Goal: Task Accomplishment & Management: Use online tool/utility

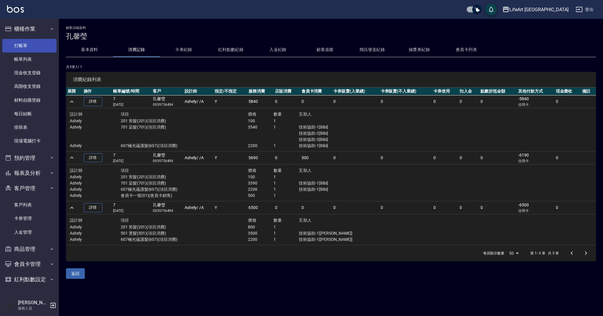
click at [25, 43] on link "打帳單" at bounding box center [29, 46] width 54 height 14
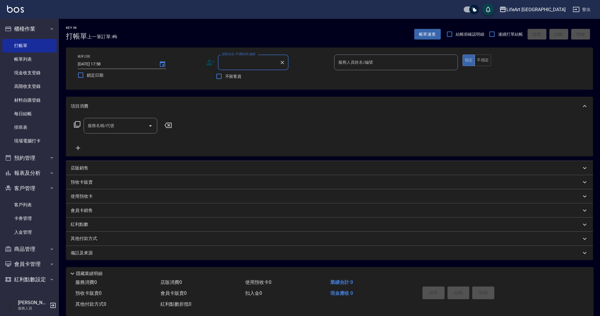
click at [240, 61] on input "顧客姓名/手機號碼/編號" at bounding box center [248, 62] width 57 height 10
click at [236, 78] on li "[PERSON_NAME]/0916658028/null" at bounding box center [253, 77] width 71 height 10
type input "[PERSON_NAME]/0916658028/null"
type input "Ashely-A"
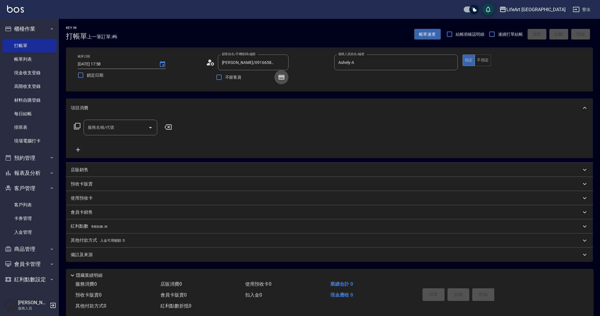
click at [282, 78] on icon "button" at bounding box center [281, 77] width 5 height 4
click at [210, 63] on icon at bounding box center [209, 64] width 4 height 3
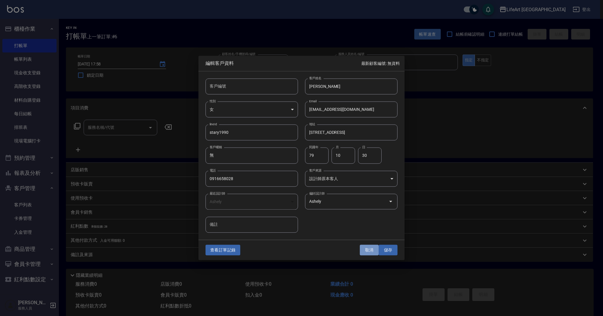
click at [369, 251] on button "取消" at bounding box center [369, 249] width 19 height 11
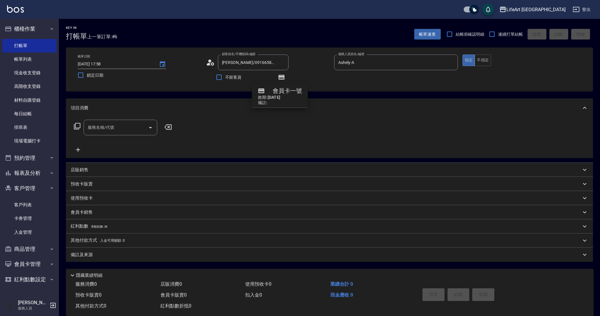
click at [113, 135] on div "服務名稱/代號 服務名稱/代號" at bounding box center [123, 137] width 105 height 34
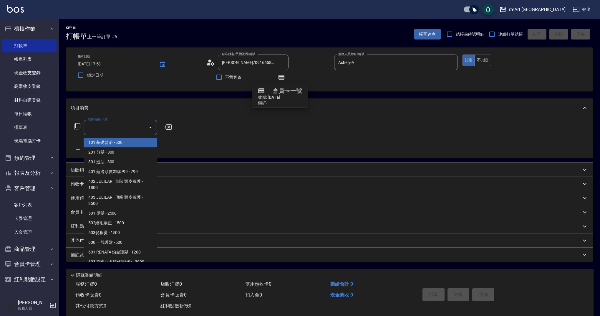
click at [110, 127] on input "服務名稱/代號" at bounding box center [115, 127] width 59 height 10
click at [99, 142] on span "101 基礎髮浴 - 500" at bounding box center [121, 142] width 74 height 10
type input "101 基礎髮浴 (101)"
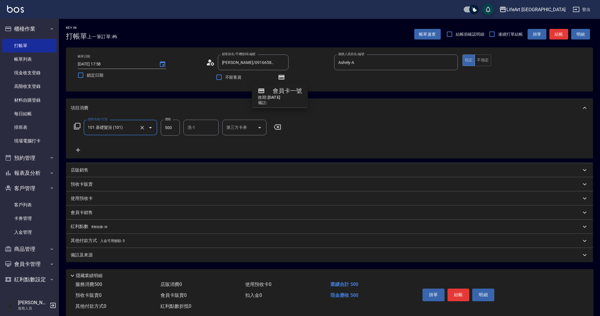
click at [79, 150] on icon at bounding box center [78, 150] width 4 height 4
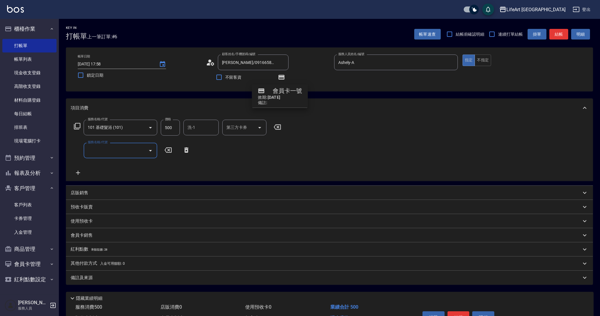
click at [97, 148] on input "服務名稱/代號" at bounding box center [115, 150] width 59 height 10
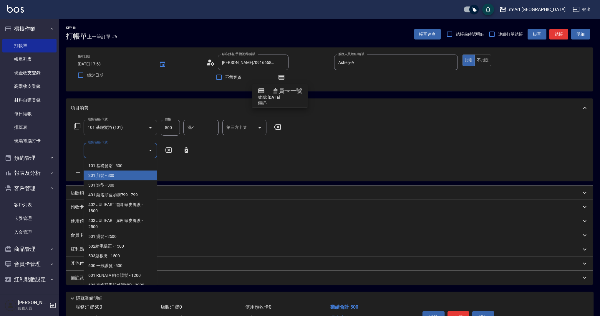
click at [109, 178] on span "201 剪髮 - 800" at bounding box center [121, 175] width 74 height 10
type input "201 剪髮(201)"
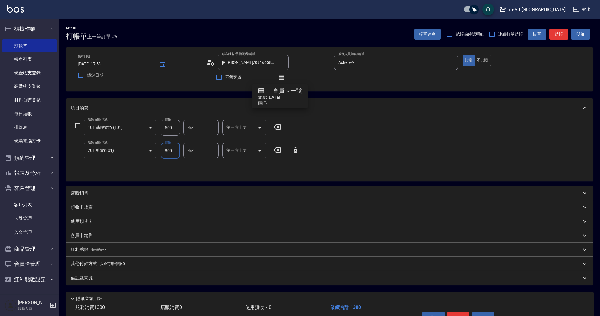
drag, startPoint x: 176, startPoint y: 127, endPoint x: 162, endPoint y: 127, distance: 13.8
click at [162, 127] on input "500" at bounding box center [170, 128] width 19 height 16
type input "980"
drag, startPoint x: 175, startPoint y: 126, endPoint x: 155, endPoint y: 125, distance: 19.7
click at [154, 125] on div "服務名稱/代號 101 基礎髮浴 (101) 服務名稱/代號 價格 500 價格 洗-1 洗-1 第三方卡券 第三方卡券" at bounding box center [178, 128] width 214 height 16
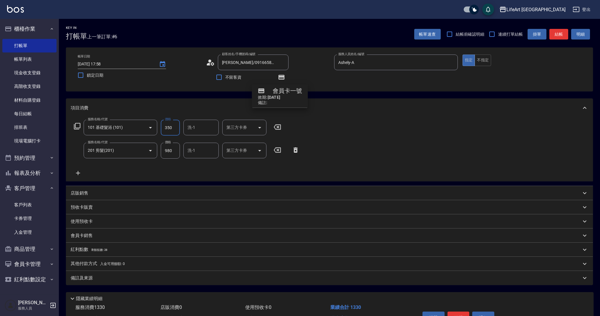
type input "350"
click at [80, 170] on icon at bounding box center [78, 172] width 15 height 7
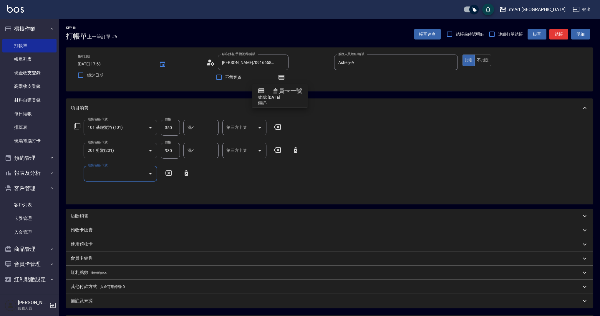
click at [112, 177] on input "服務名稱/代號" at bounding box center [115, 173] width 59 height 10
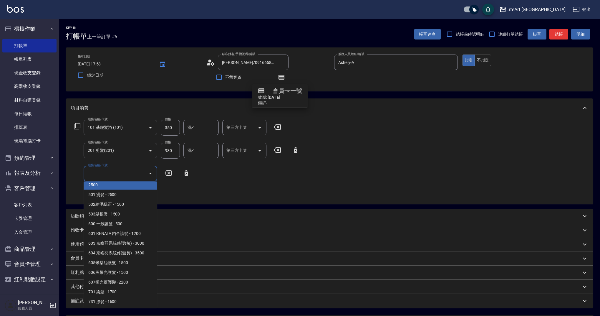
scroll to position [71, 0]
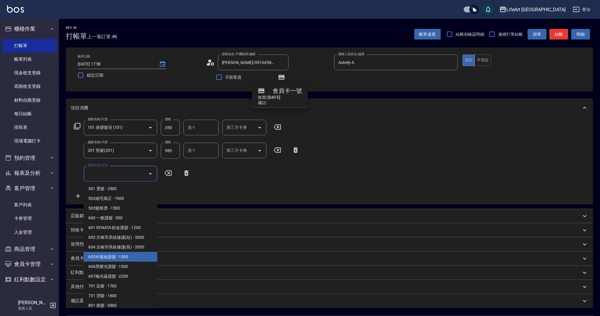
click at [97, 256] on span "605米樂絲護髮 - 1500" at bounding box center [121, 257] width 74 height 10
type input "605米樂絲護髮(605)"
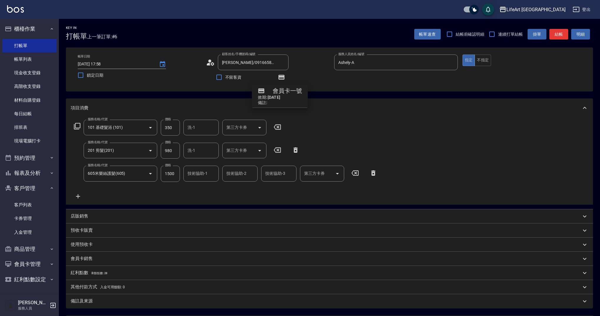
click at [80, 256] on p "會員卡銷售" at bounding box center [82, 258] width 22 height 6
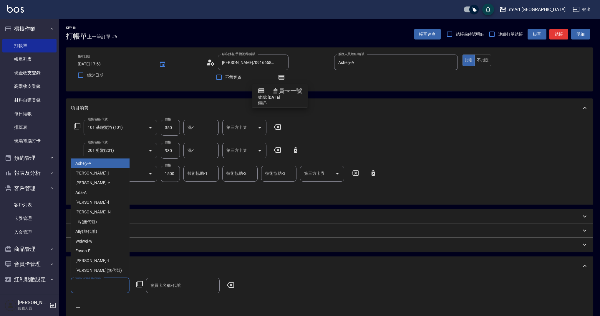
click at [99, 281] on input "服務人員姓名/編號" at bounding box center [100, 285] width 54 height 10
click at [90, 162] on span "Ashely -A" at bounding box center [83, 163] width 16 height 6
type input "Ashely-A"
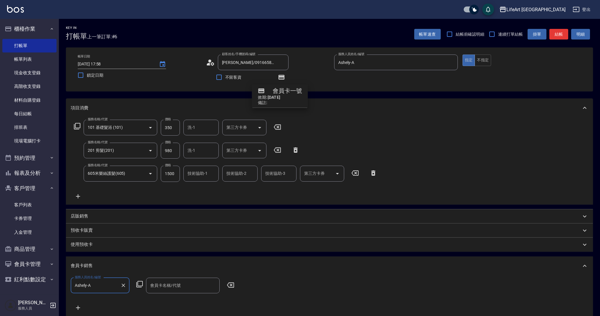
click at [159, 287] on input "會員卡名稱/代號" at bounding box center [183, 285] width 68 height 10
click at [161, 300] on span "會員卡一號 - 01" at bounding box center [183, 300] width 74 height 10
type input "會員卡一號-365天"
type input "500"
click at [86, 216] on p "店販銷售" at bounding box center [80, 216] width 18 height 6
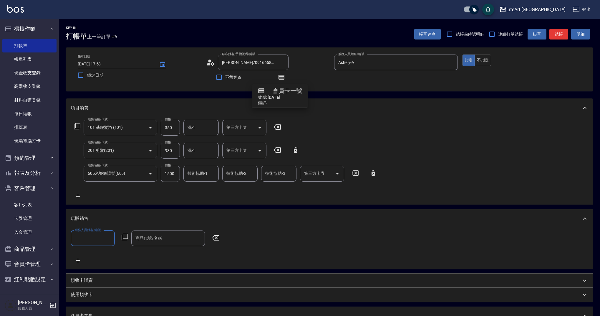
click at [82, 237] on input "服務人員姓名/編號" at bounding box center [92, 238] width 39 height 10
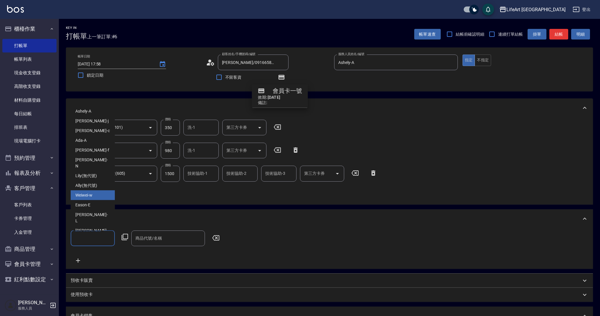
click at [87, 193] on span "Weiwei -w" at bounding box center [83, 195] width 17 height 6
type input "Weiwei-w"
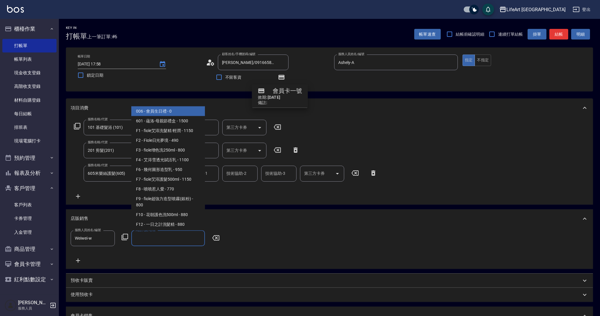
click at [150, 241] on input "商品代號/名稱" at bounding box center [168, 238] width 68 height 10
click at [150, 110] on span "006 - 會員生日禮 - 0" at bounding box center [168, 111] width 74 height 10
type input "會員生日禮"
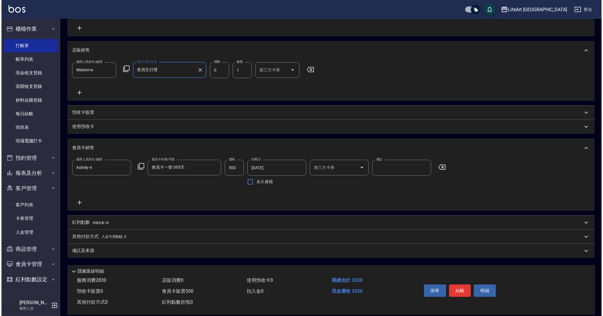
scroll to position [177, 0]
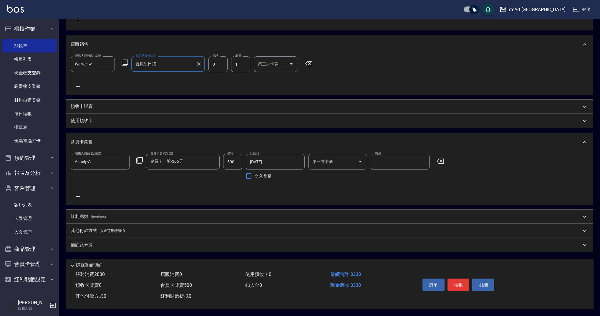
click at [81, 213] on p "紅利點數 剩餘點數: 28" at bounding box center [89, 216] width 37 height 6
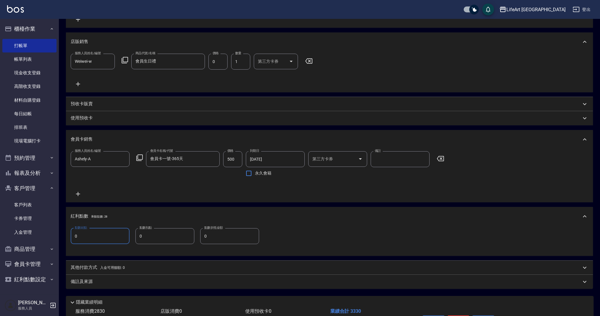
drag, startPoint x: 80, startPoint y: 235, endPoint x: 70, endPoint y: 235, distance: 9.7
click at [70, 235] on div "點數給點 0 點數給點 點數扣點 0 點數扣點 點數折抵金額 0 點數折抵金額" at bounding box center [329, 240] width 527 height 30
type input "5"
click at [91, 278] on p "備註及來源" at bounding box center [82, 281] width 22 height 6
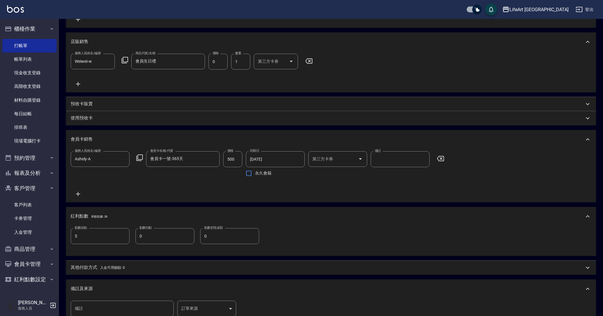
click at [214, 310] on body "LifeArt 蘆洲 登出 櫃檯作業 打帳單 帳單列表 現金收支登錄 高階收支登錄 材料自購登錄 每日結帳 排班表 現場電腦打卡 預約管理 預約管理 單日預約…" at bounding box center [301, 107] width 603 height 568
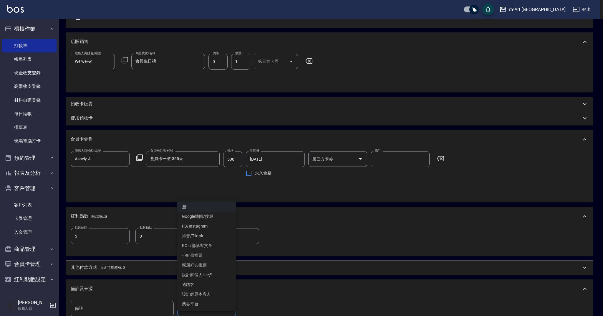
click at [209, 292] on li "設計師原本客人" at bounding box center [206, 294] width 59 height 10
type input "設計師原本客人"
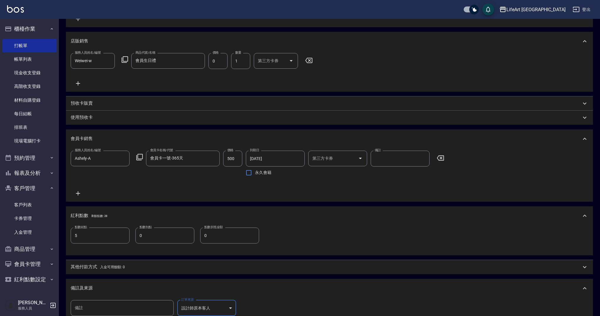
scroll to position [256, 0]
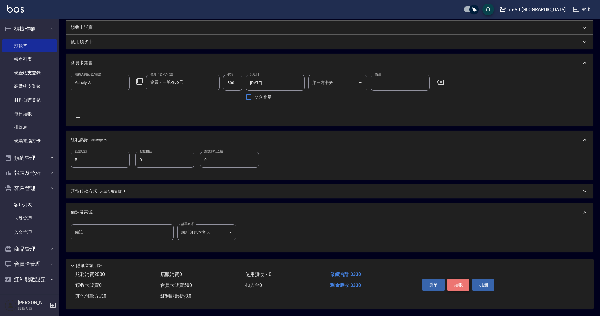
click at [455, 284] on button "結帳" at bounding box center [458, 284] width 22 height 12
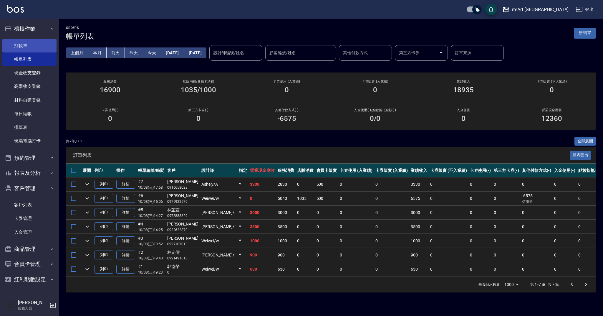
click at [43, 40] on link "打帳單" at bounding box center [29, 46] width 54 height 14
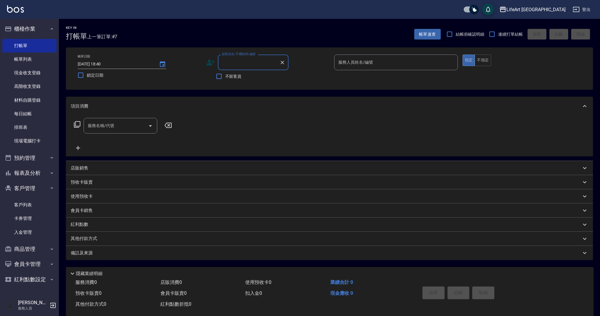
type input "p"
click at [256, 78] on li "[PERSON_NAME]/0972811471/" at bounding box center [253, 77] width 71 height 10
type input "[PERSON_NAME]/0972811471/"
type input "Weiwei-w"
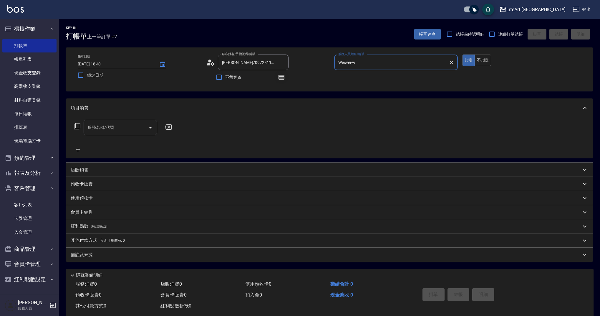
click at [281, 78] on icon "button" at bounding box center [281, 77] width 5 height 4
click at [113, 131] on input "服務名稱/代號" at bounding box center [115, 127] width 59 height 10
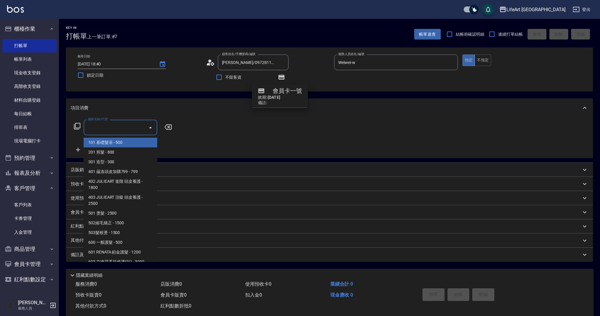
click at [95, 143] on span "101 基礎髮浴 - 500" at bounding box center [121, 142] width 74 height 10
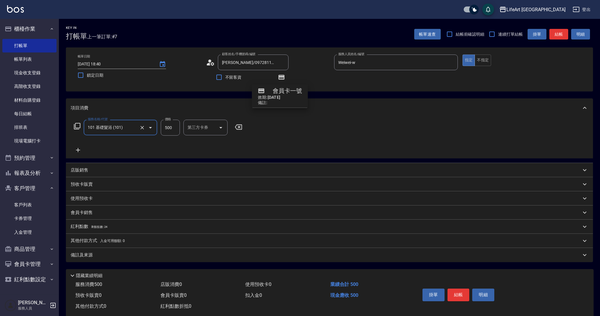
type input "101 基礎髮浴 (101)"
click at [78, 150] on icon at bounding box center [78, 150] width 4 height 4
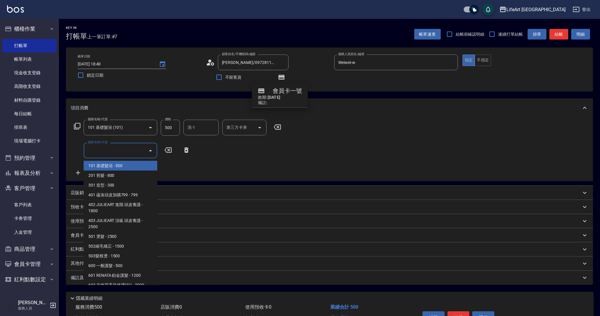
click at [100, 149] on input "服務名稱/代號" at bounding box center [115, 150] width 59 height 10
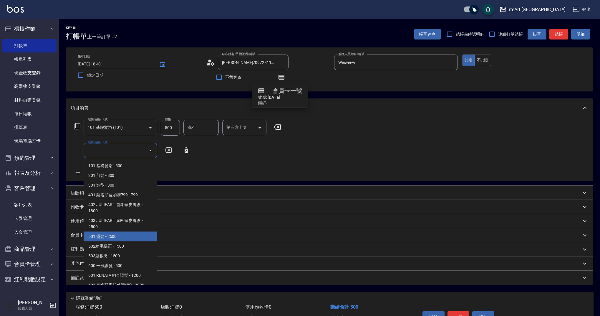
click at [119, 237] on span "501 燙髮 - 2500" at bounding box center [121, 236] width 74 height 10
type input "501 燙髮(501)"
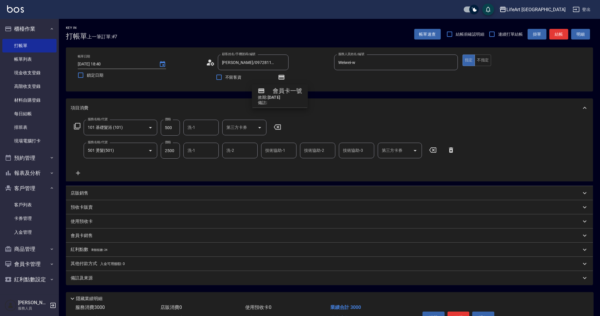
click at [77, 171] on icon at bounding box center [78, 172] width 15 height 7
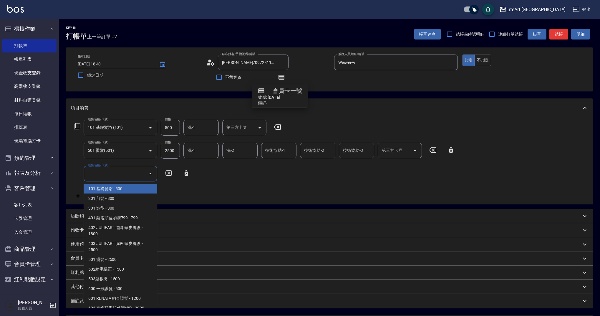
click at [100, 174] on input "服務名稱/代號" at bounding box center [115, 173] width 59 height 10
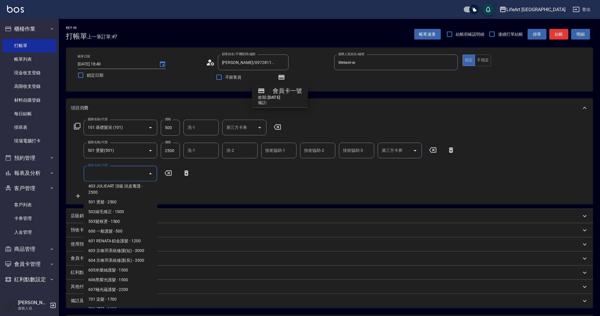
scroll to position [75, 0]
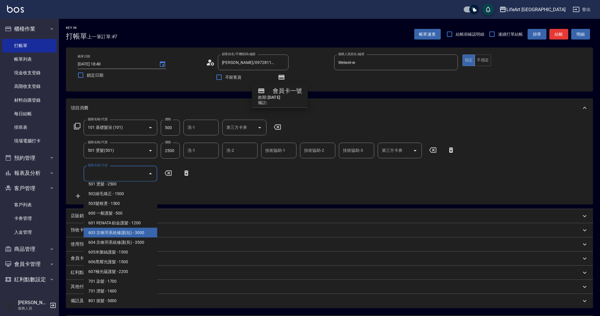
click at [111, 233] on span "603 京喚羽系統修護(短) - 3000" at bounding box center [121, 233] width 74 height 10
type input "603 京喚羽系統修護(短)(603)"
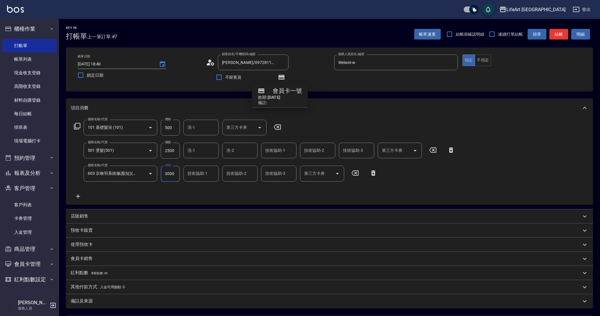
drag, startPoint x: 176, startPoint y: 172, endPoint x: 159, endPoint y: 172, distance: 16.5
click at [159, 172] on div "服務名稱/代號 603 京喚羽系統修護(短)(603) 服務名稱/代號 價格 3000 價格 技術協助-1 技術協助-1 技術協助-2 技術協助-2 技術協助…" at bounding box center [226, 173] width 310 height 16
type input "2500"
drag, startPoint x: 176, startPoint y: 150, endPoint x: 157, endPoint y: 149, distance: 19.4
click at [157, 149] on div "服務名稱/代號 501 燙髮(501) 服務名稱/代號 價格 2500 價格 洗-1 洗-1 洗-2 洗-2 技術協助-1 技術協助-1 技術協助-2 技術協…" at bounding box center [265, 150] width 388 height 16
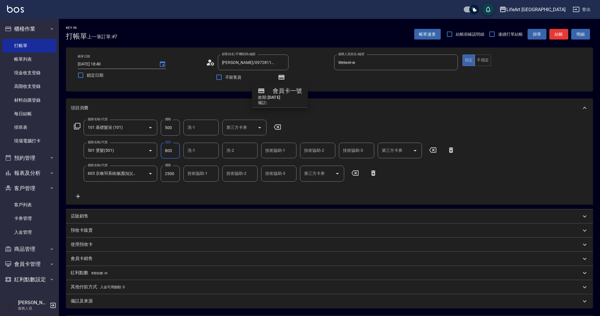
type input "800"
drag, startPoint x: 171, startPoint y: 126, endPoint x: 157, endPoint y: 124, distance: 14.3
click at [157, 124] on div "服務名稱/代號 101 基礎髮浴 (101) 服務名稱/代號 價格 500 價格 洗-1 洗-1 第三方卡券 第三方卡券" at bounding box center [178, 128] width 214 height 16
type input "350"
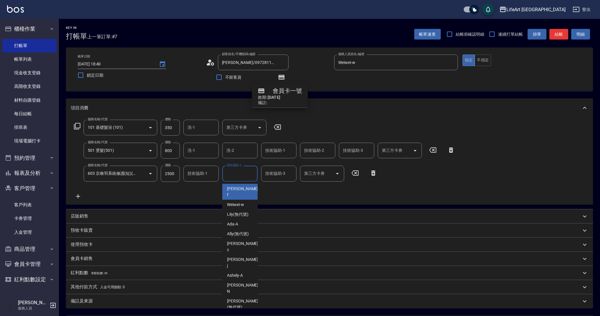
click at [235, 177] on input "技術協助-2" at bounding box center [240, 173] width 30 height 10
click at [228, 230] on span "Ally (無代號)" at bounding box center [238, 233] width 22 height 6
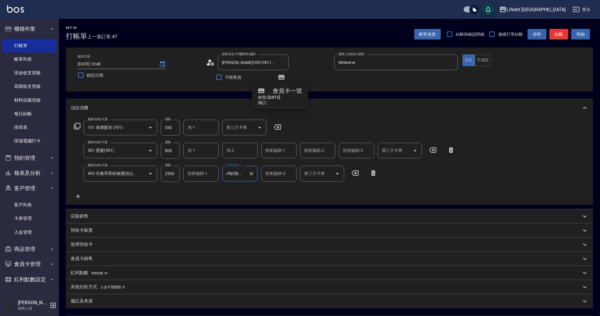
type input "Ally(無代號)"
click at [194, 124] on input "洗-1" at bounding box center [201, 127] width 30 height 10
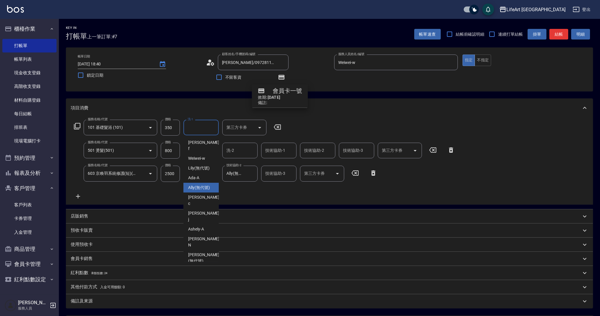
click at [196, 184] on span "Ally (無代號)" at bounding box center [199, 187] width 22 height 6
type input "Ally(無代號)"
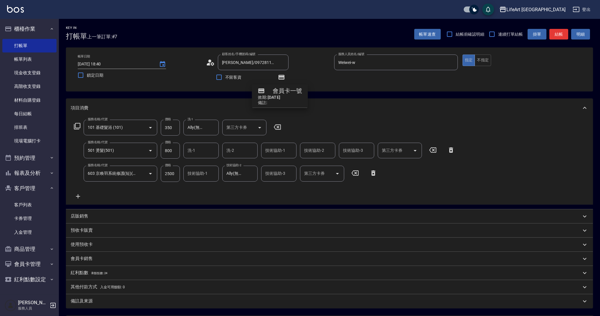
click at [105, 213] on div "店販銷售" at bounding box center [326, 216] width 510 height 6
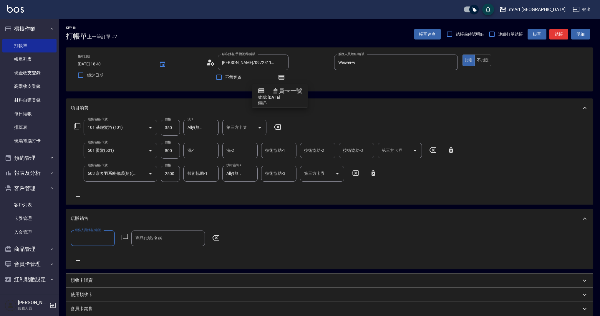
click at [94, 242] on input "服務人員姓名/編號" at bounding box center [92, 238] width 39 height 10
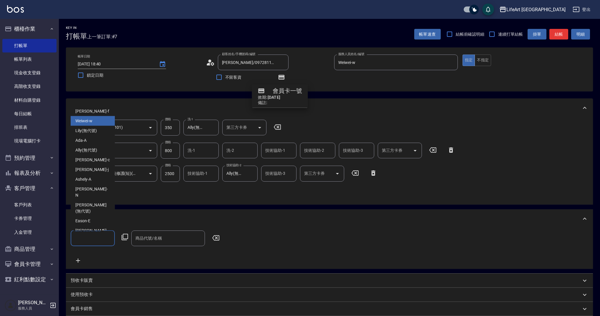
click at [102, 126] on div "Weiwei -w" at bounding box center [93, 121] width 44 height 10
type input "Weiwei-w"
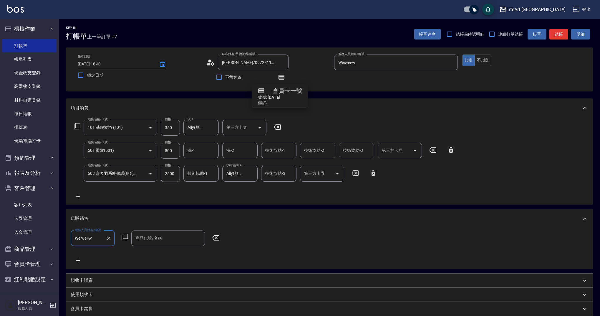
click at [158, 241] on input "商品代號/名稱" at bounding box center [168, 238] width 68 height 10
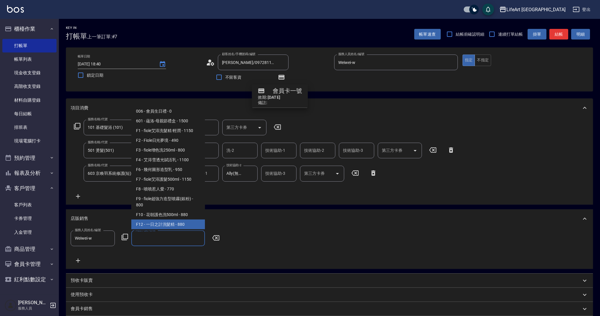
click at [164, 225] on span "F12 - 一日之計洗髮精 - 880" at bounding box center [168, 224] width 74 height 10
type input "一日之計洗髮精"
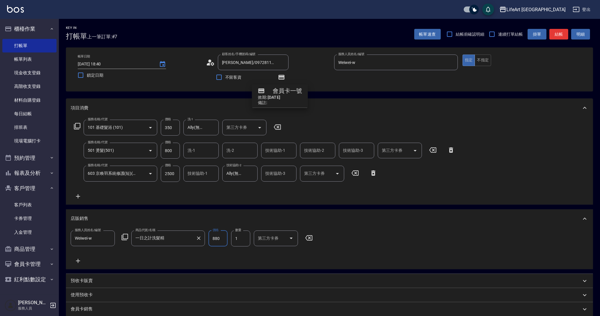
drag, startPoint x: 222, startPoint y: 241, endPoint x: 204, endPoint y: 239, distance: 18.0
click at [205, 238] on div "服務人員姓名/編號 Weiwei-w 服務人員姓名/編號 商品代號/名稱 一日之計洗髮精 商品代號/名稱 價格 880 價格 數量 1 數量 第三方卡券 第三…" at bounding box center [194, 238] width 246 height 16
type input "792"
click at [213, 62] on icon at bounding box center [210, 62] width 9 height 9
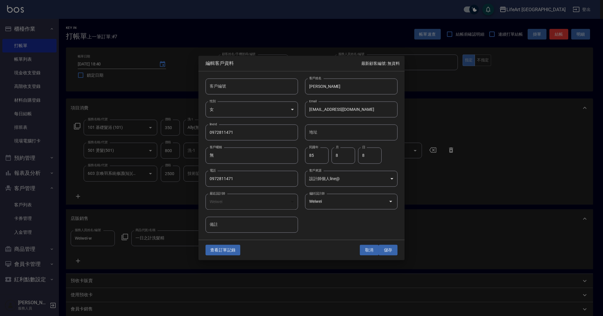
click at [366, 252] on button "取消" at bounding box center [369, 249] width 19 height 11
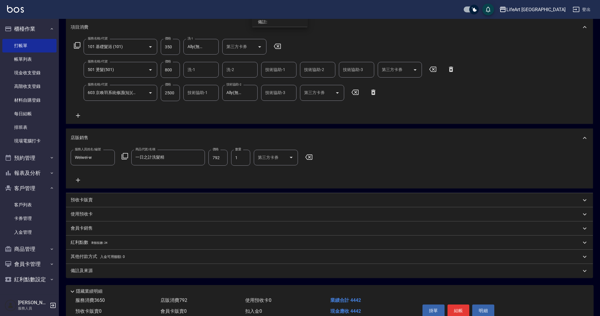
scroll to position [95, 0]
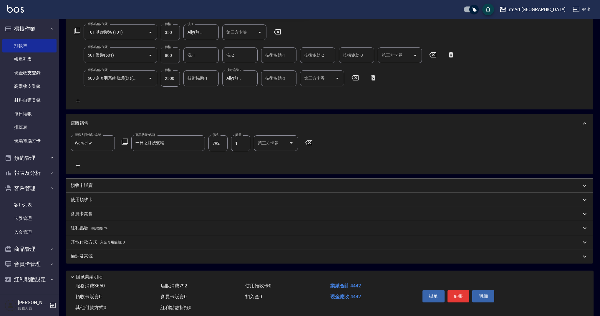
click at [83, 244] on p "其他付款方式 入金可用餘額: 0" at bounding box center [98, 242] width 54 height 6
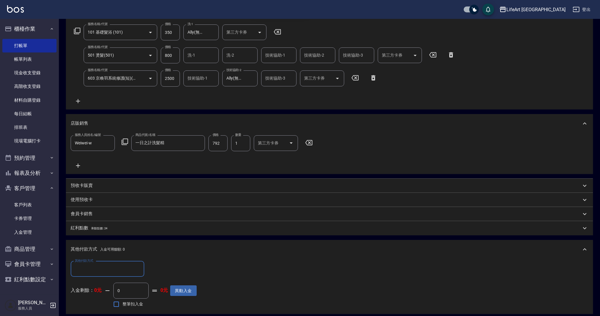
click at [80, 268] on input "其他付款方式" at bounding box center [107, 268] width 68 height 10
click at [90, 233] on span "Linepay" at bounding box center [108, 234] width 74 height 10
type input "Linepay"
drag, startPoint x: 163, startPoint y: 271, endPoint x: 132, endPoint y: 269, distance: 31.2
click at [132, 269] on div "其他付款方式 Linepay 其他付款方式 Linepay金額 0 Linepay金額" at bounding box center [134, 269] width 126 height 16
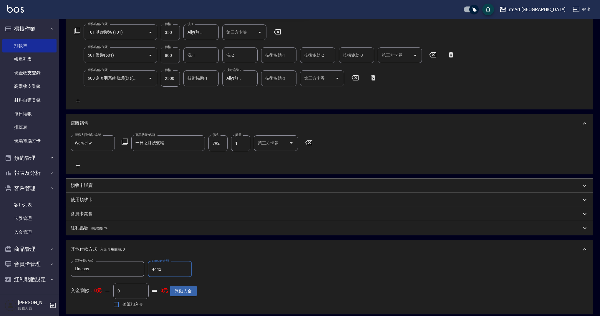
type input "4442"
click at [89, 227] on p "紅利點數 剩餘點數: 24" at bounding box center [89, 228] width 37 height 6
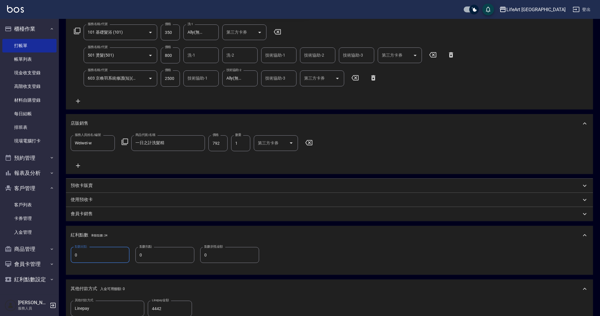
drag, startPoint x: 83, startPoint y: 255, endPoint x: 68, endPoint y: 254, distance: 15.1
click at [68, 254] on div "點數給點 0 點數給點 點數扣點 0 點數扣點 點數折抵金額 0 點數折抵金額" at bounding box center [329, 259] width 527 height 30
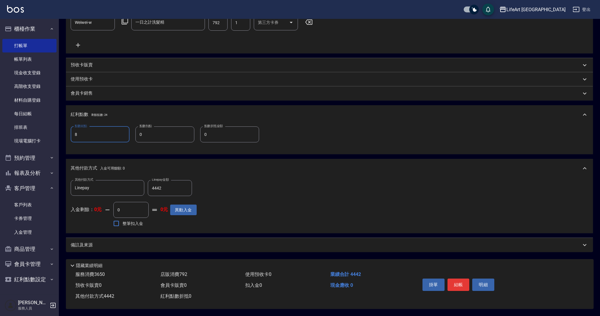
type input "8"
click at [205, 249] on div "Key In 打帳單 上一筆訂單:#7 帳單速查 結帳前確認明細 連續打單結帳 掛單 結帳 明細 帳單日期 [DATE] 18:40 鎖定日期 顧客姓名/手機…" at bounding box center [329, 59] width 541 height 512
click at [204, 248] on div "備註及來源" at bounding box center [329, 245] width 527 height 14
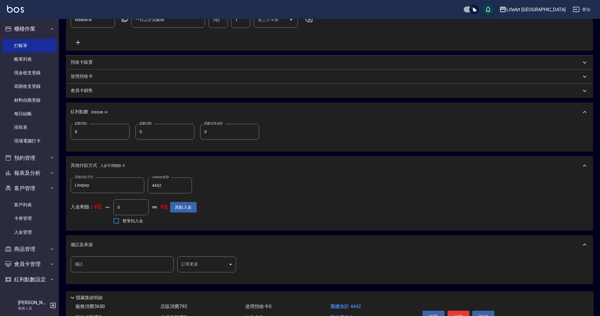
click at [201, 266] on body "LifeArt 蘆洲 登出 櫃檯作業 打帳單 帳單列表 現金收支登錄 高階收支登錄 材料自購登錄 每日結帳 排班表 現場電腦打卡 預約管理 預約管理 單日預約…" at bounding box center [300, 65] width 600 height 566
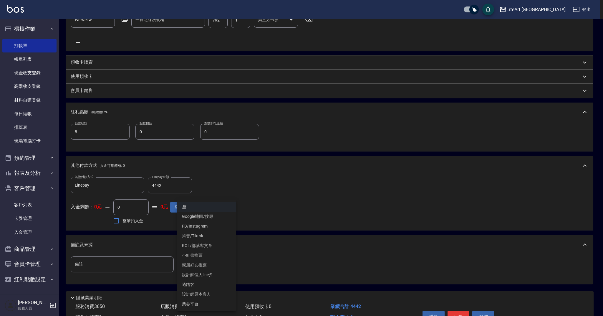
click at [209, 277] on li "設計師個人line@" at bounding box center [206, 275] width 59 height 10
type input "設計師個人line@"
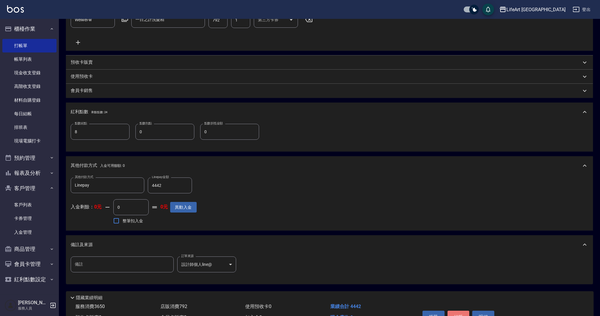
click at [457, 313] on button "結帳" at bounding box center [458, 316] width 22 height 12
